Goal: Task Accomplishment & Management: Manage account settings

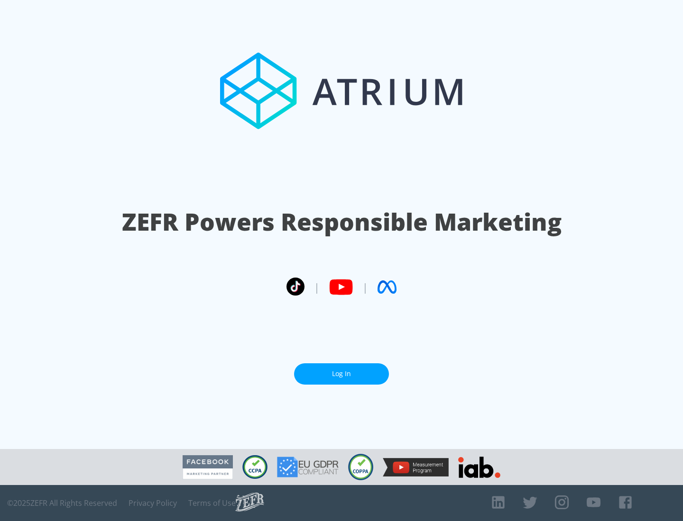
click at [341, 374] on link "Log In" at bounding box center [341, 374] width 95 height 21
